Goal: Task Accomplishment & Management: Use online tool/utility

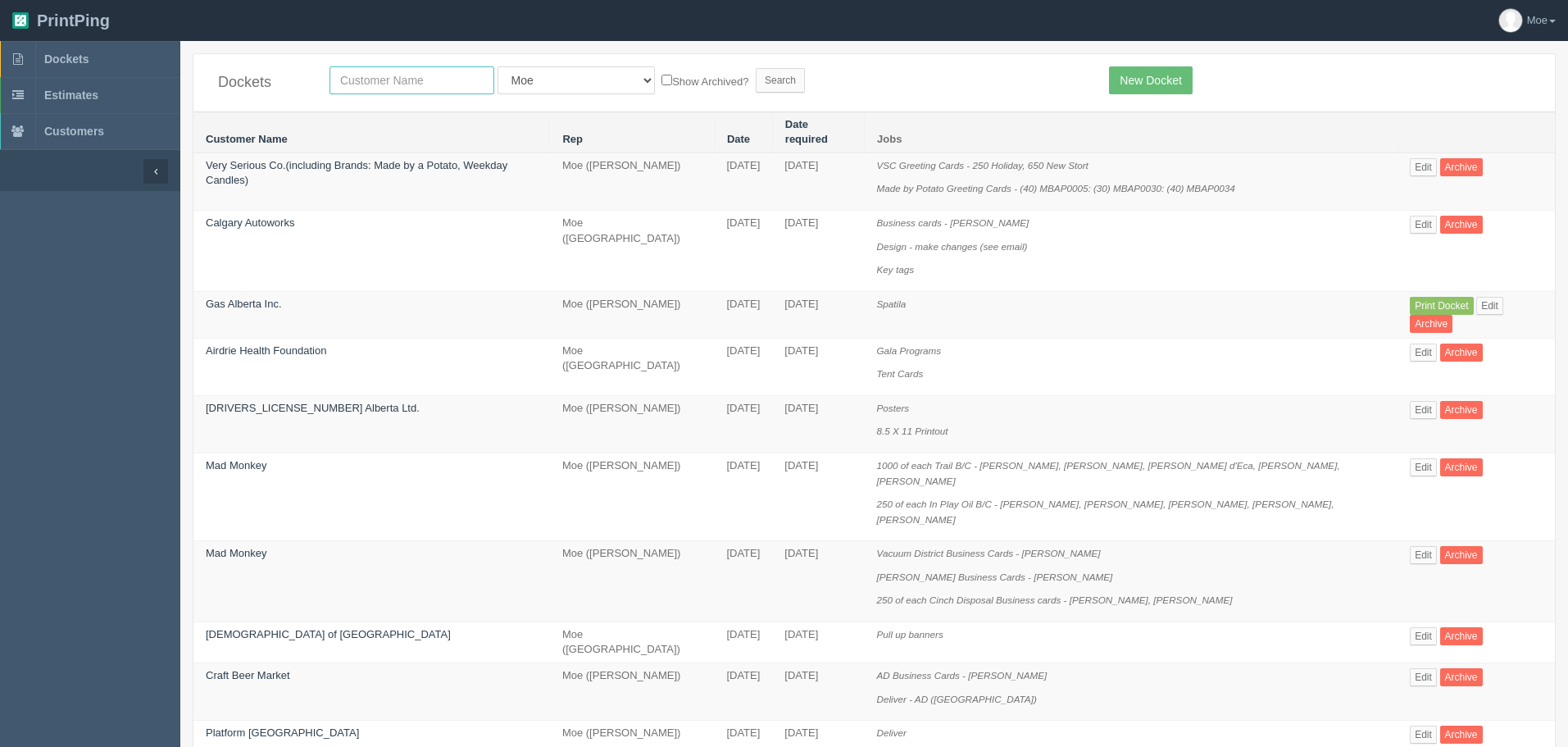
click at [431, 86] on input "text" at bounding box center [411, 79] width 165 height 28
type input "nissan"
click at [756, 80] on input "Search" at bounding box center [780, 79] width 49 height 24
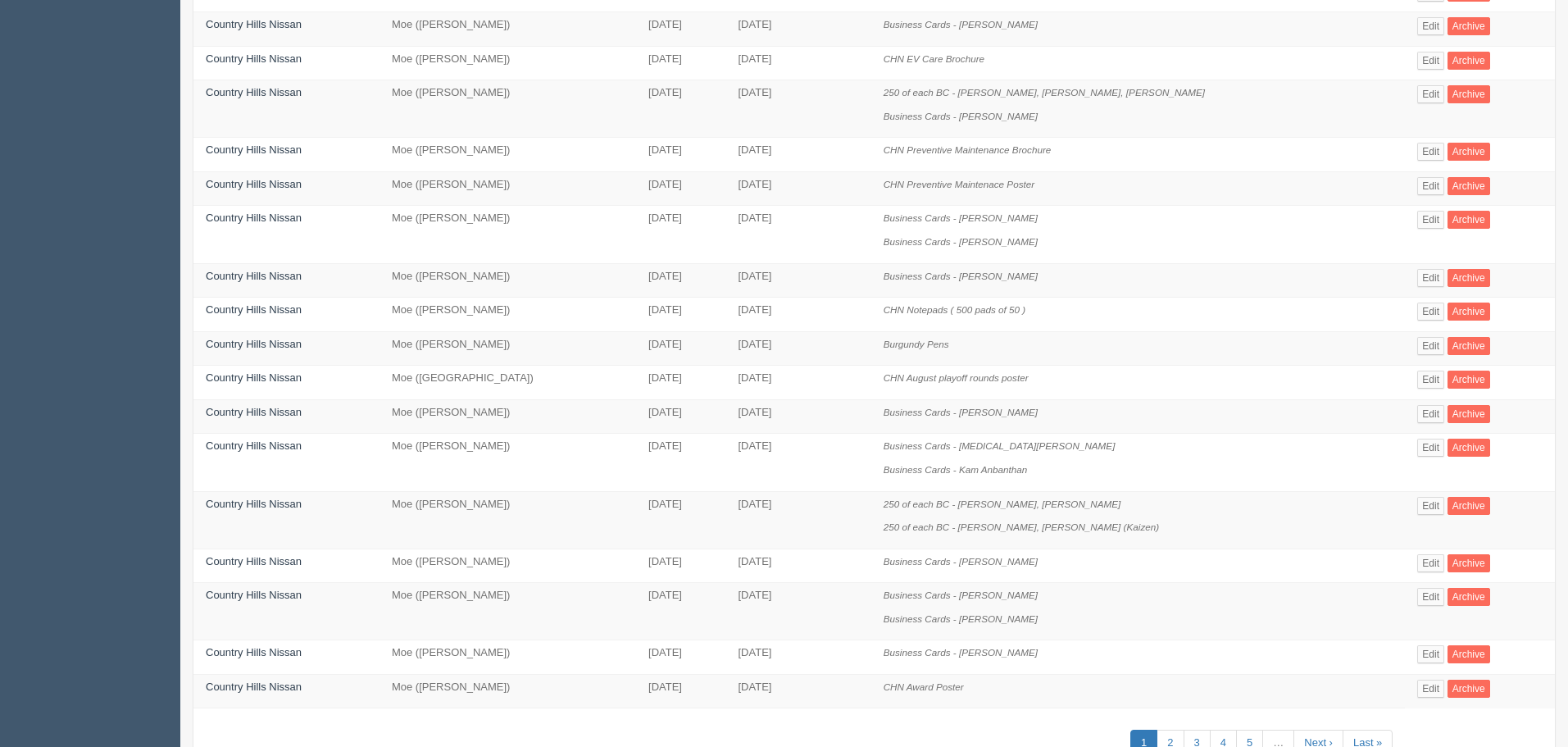
scroll to position [558, 0]
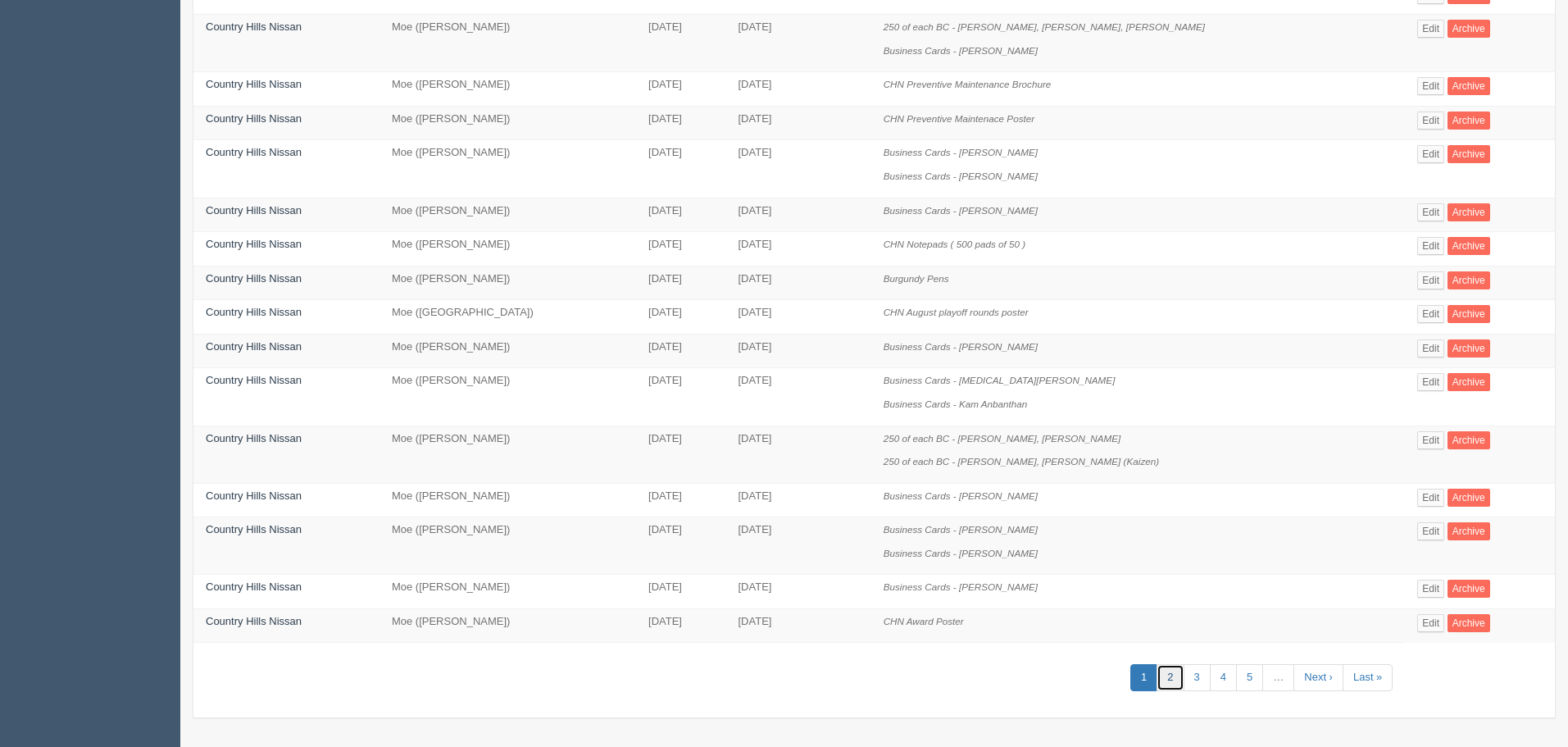
click at [1162, 678] on link "2" at bounding box center [1170, 678] width 27 height 27
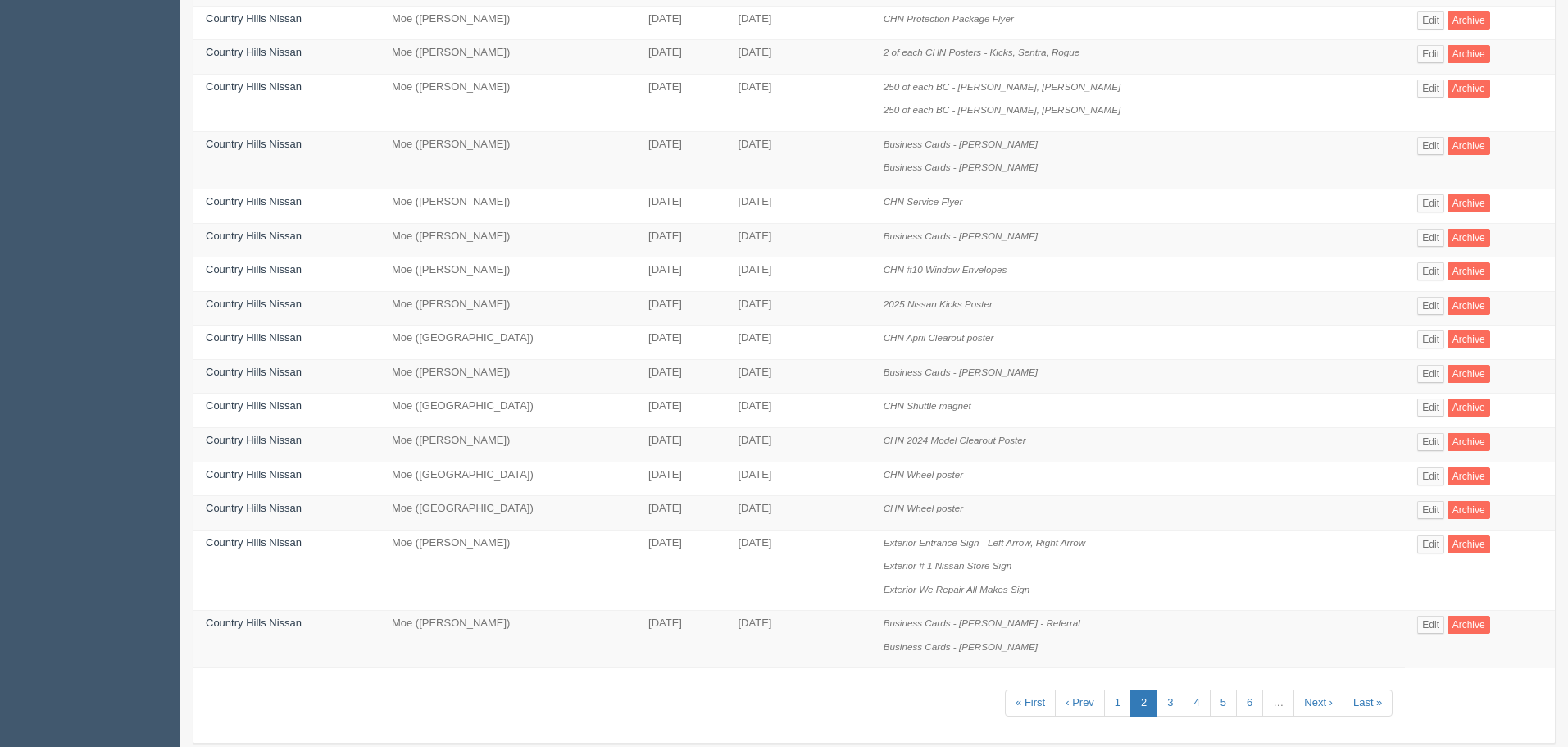
scroll to position [558, 0]
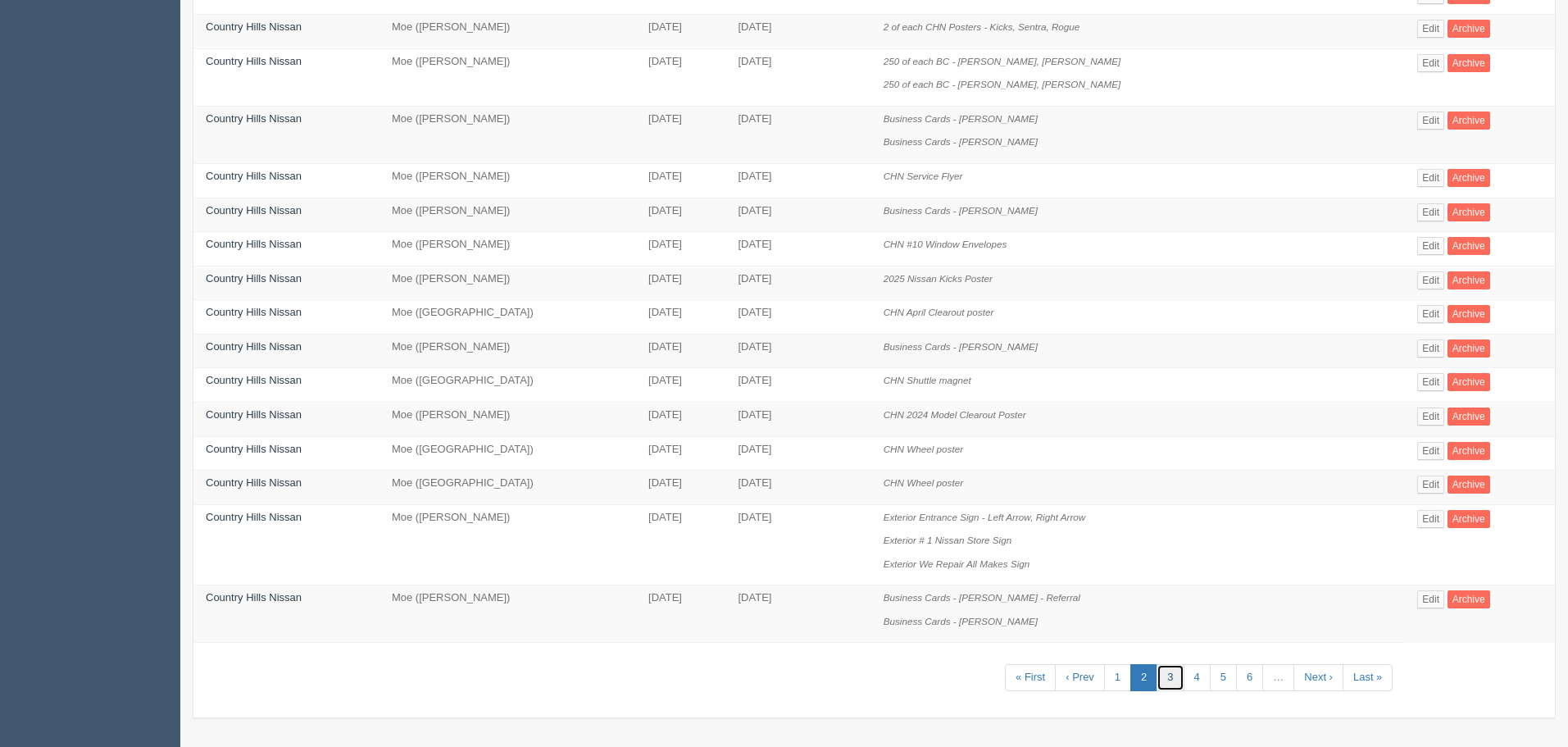
click at [1157, 683] on link "3" at bounding box center [1170, 678] width 27 height 27
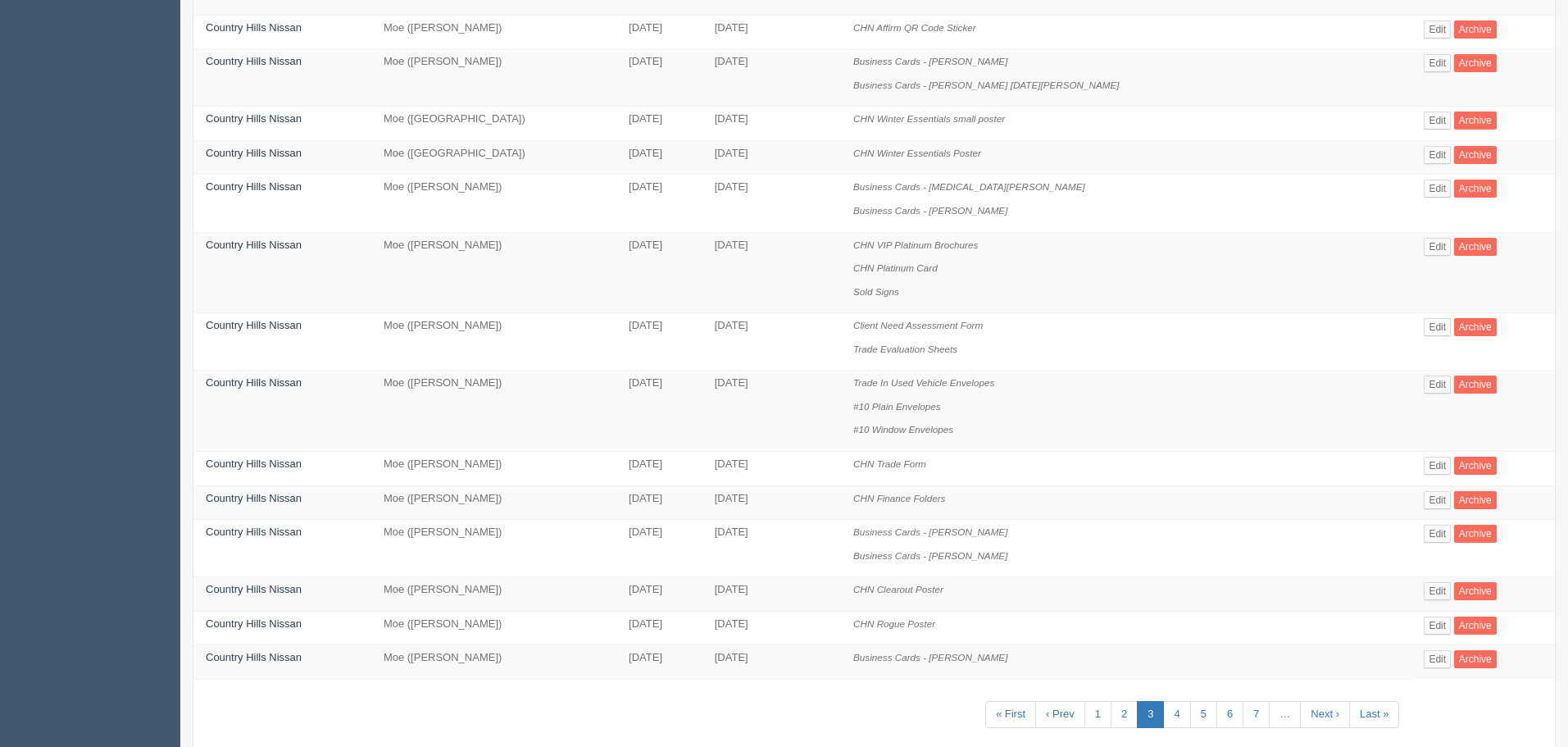
scroll to position [738, 0]
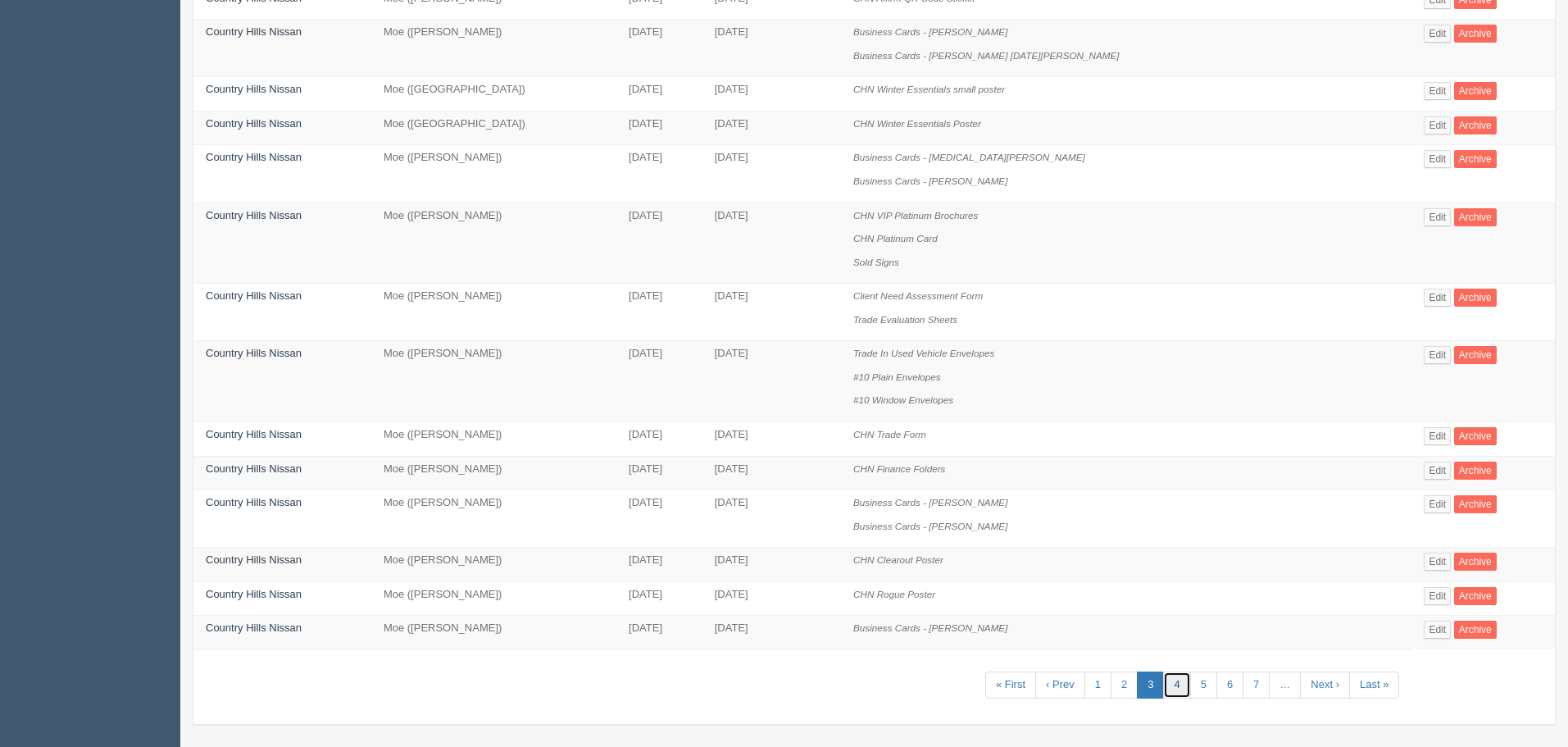
click at [1181, 686] on link "4" at bounding box center [1177, 685] width 27 height 27
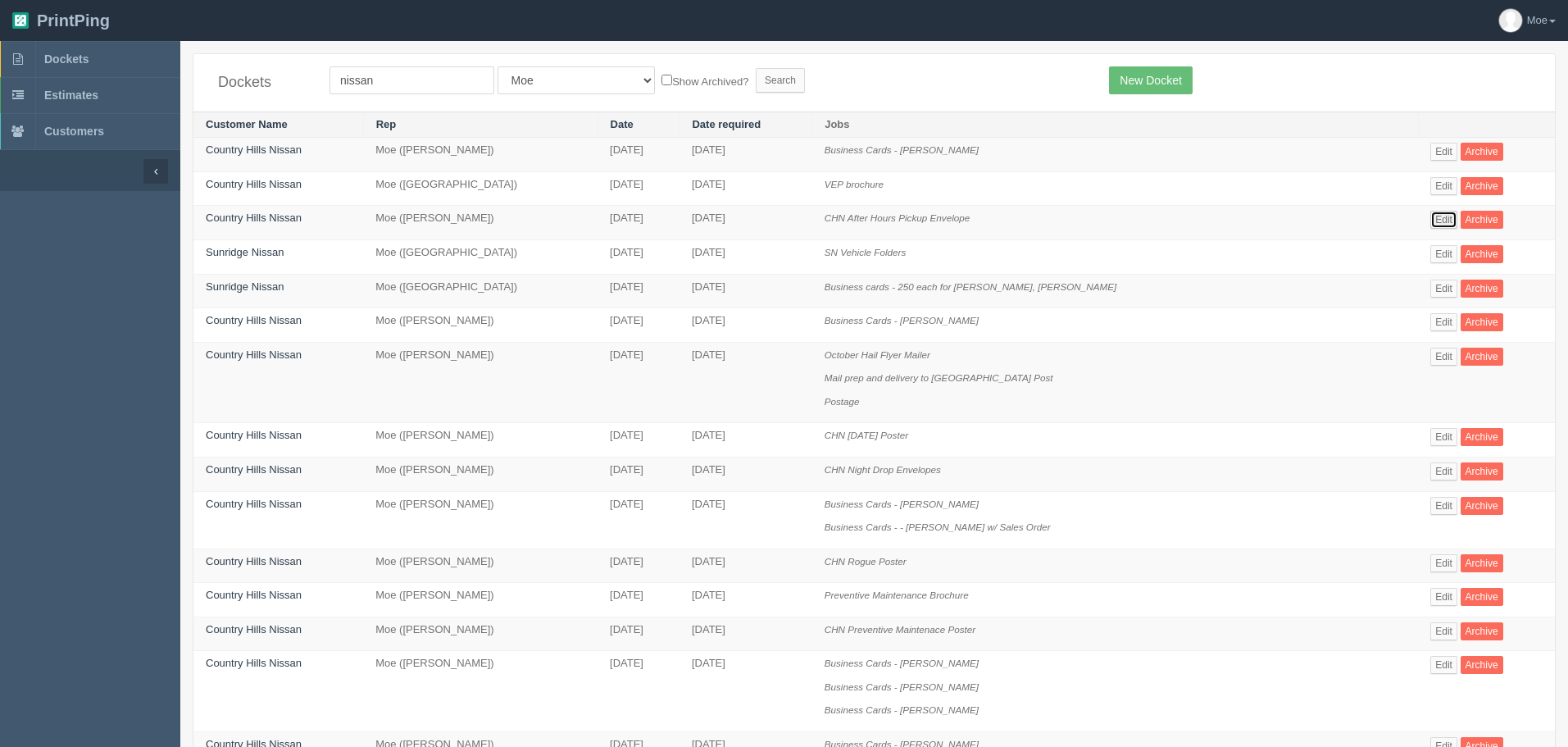
click at [1433, 218] on link "Edit" at bounding box center [1444, 220] width 27 height 18
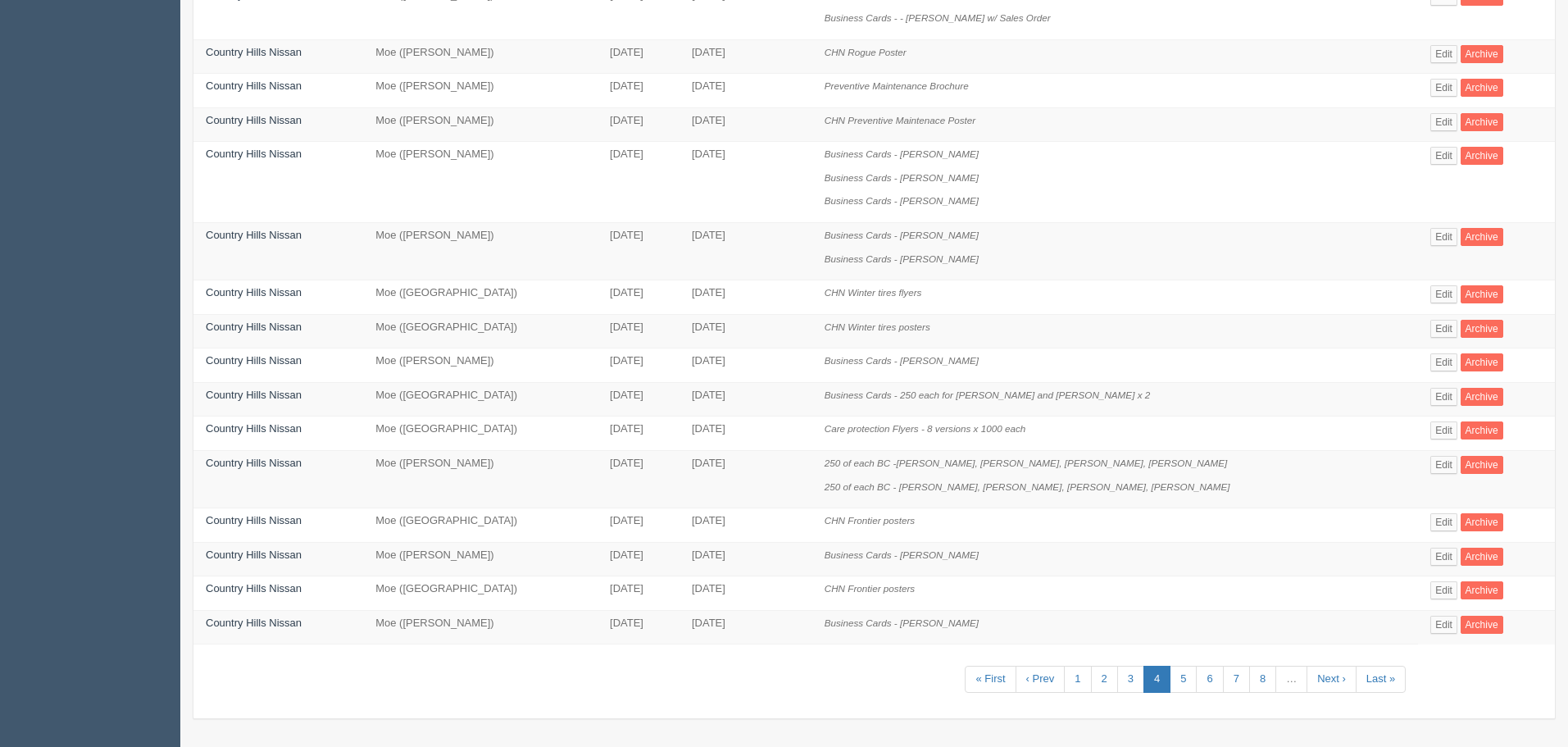
scroll to position [510, 0]
